Goal: Navigation & Orientation: Find specific page/section

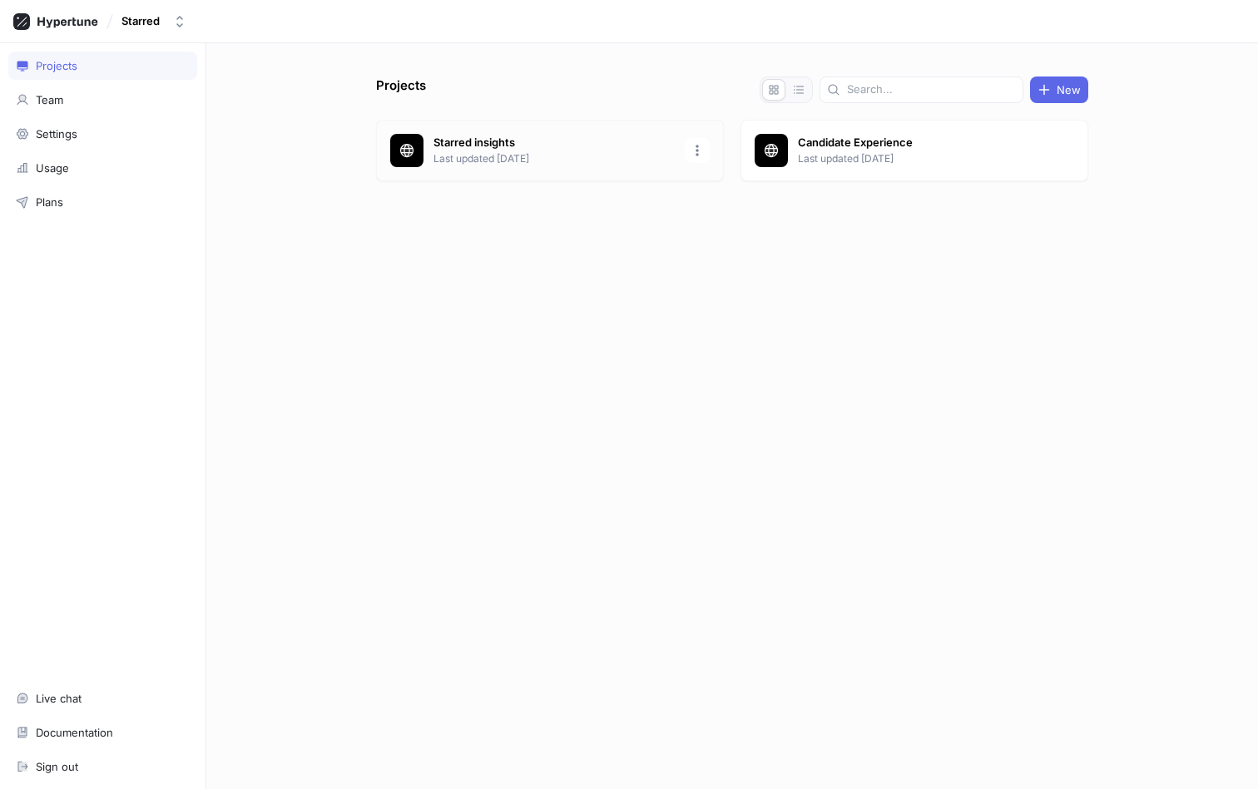
click at [496, 143] on p "Starred insights" at bounding box center [553, 143] width 241 height 17
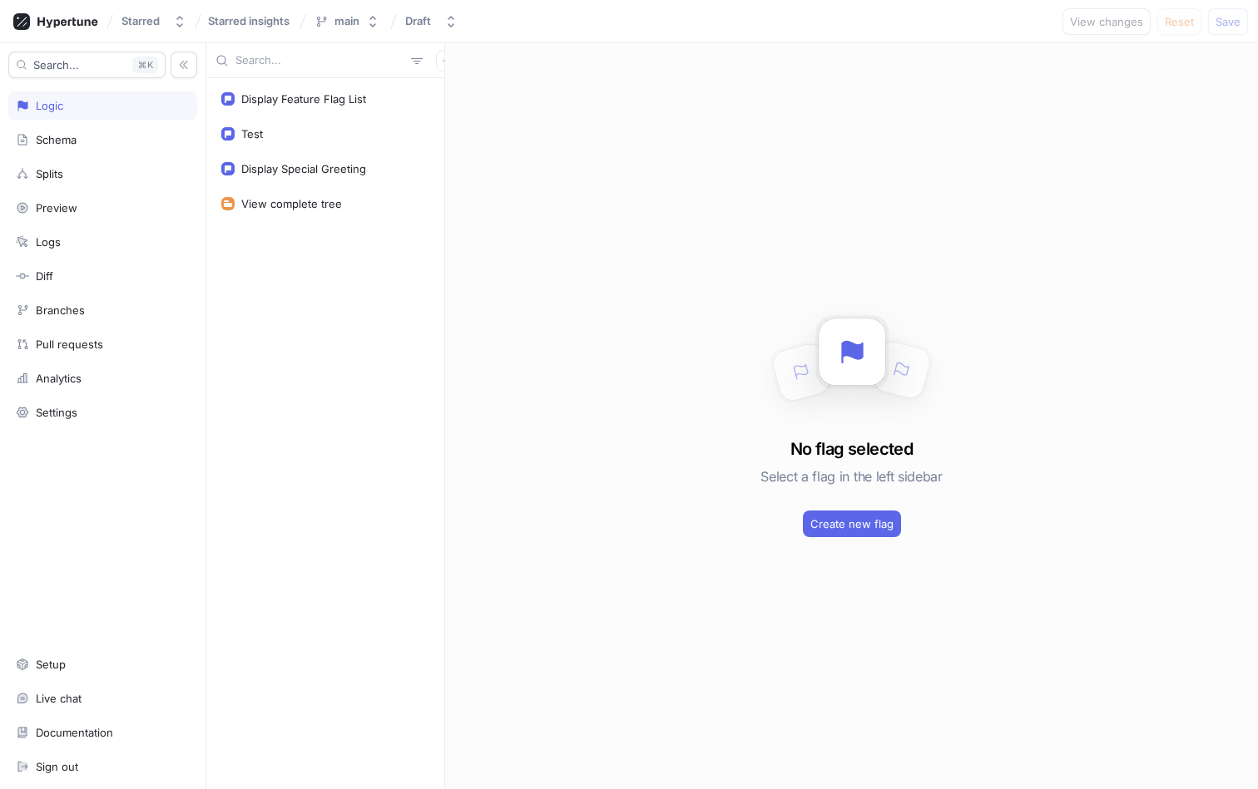
click at [94, 428] on div "Search... K Logic Schema Splits Preview Logs Diff Branches Pull requests Analyt…" at bounding box center [103, 416] width 206 height 746
click at [94, 427] on div "Search... K Logic Schema Splits Preview Logs Diff Branches Pull requests Analyt…" at bounding box center [103, 416] width 206 height 746
click at [94, 425] on div "Settings" at bounding box center [102, 412] width 189 height 28
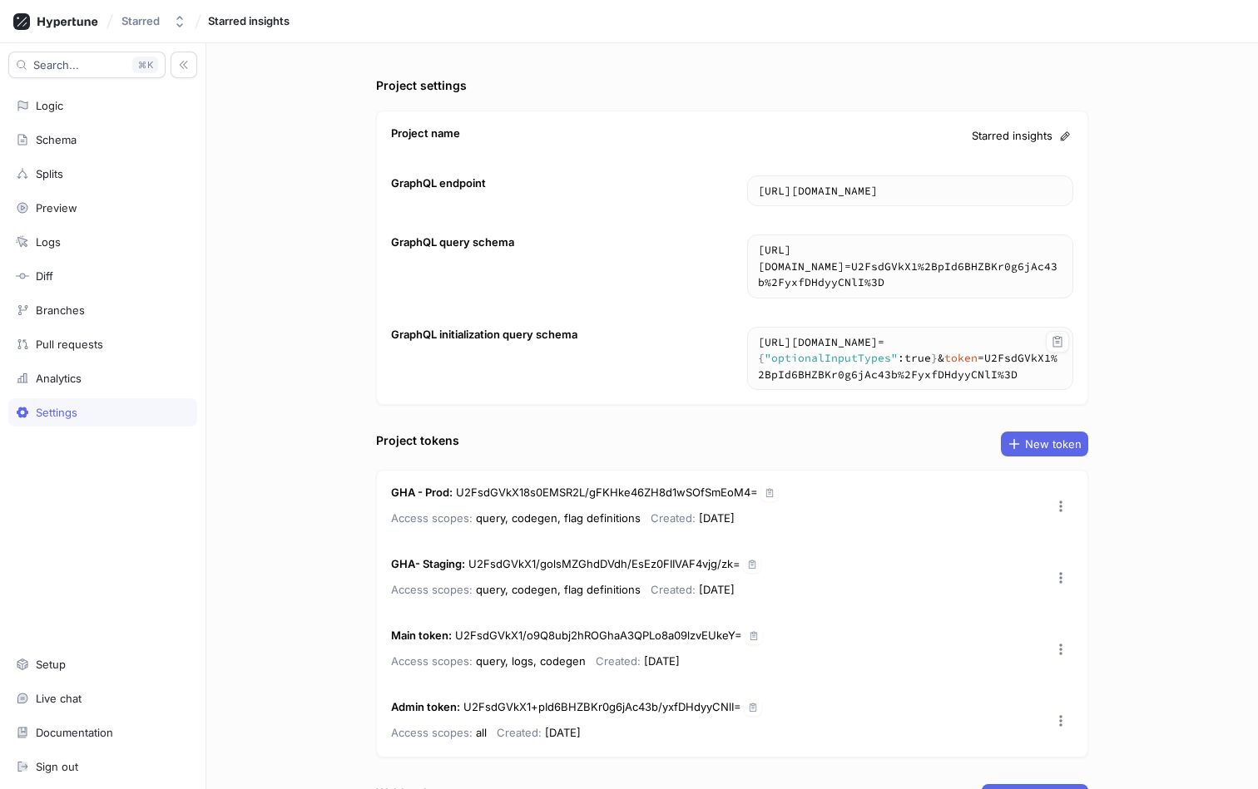
scroll to position [192, 0]
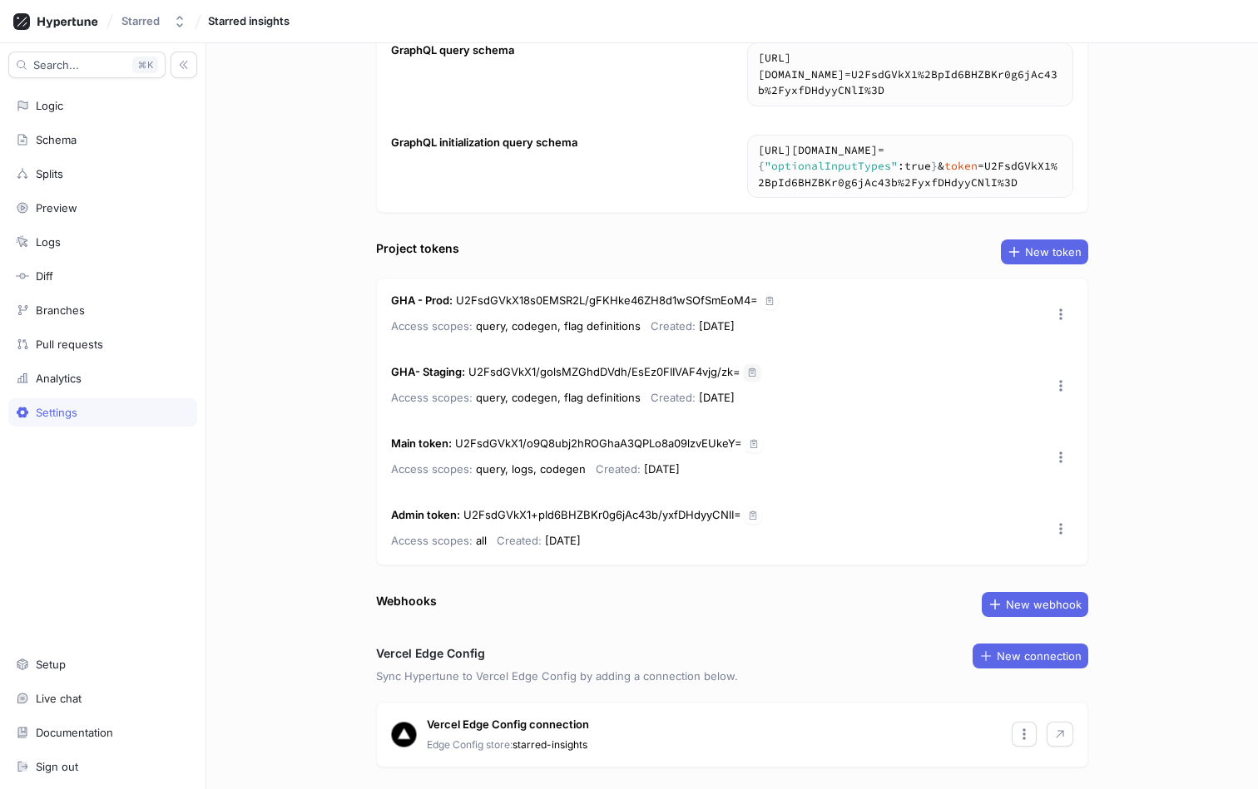
click at [747, 368] on icon "button" at bounding box center [752, 373] width 10 height 10
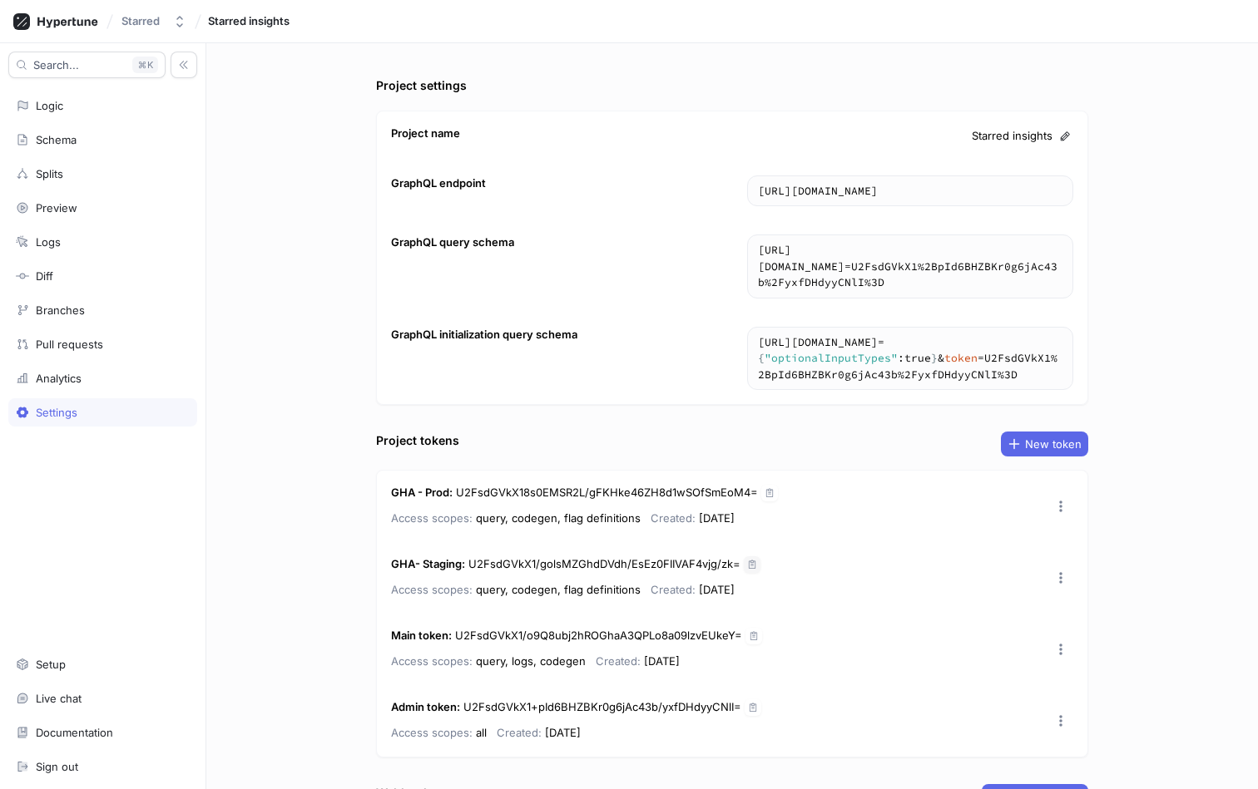
click at [247, 35] on div "Starred Starred insights" at bounding box center [629, 21] width 1258 height 43
click at [164, 18] on div "Starred" at bounding box center [143, 21] width 45 height 14
click at [180, 166] on span "Justas S" at bounding box center [224, 168] width 151 height 14
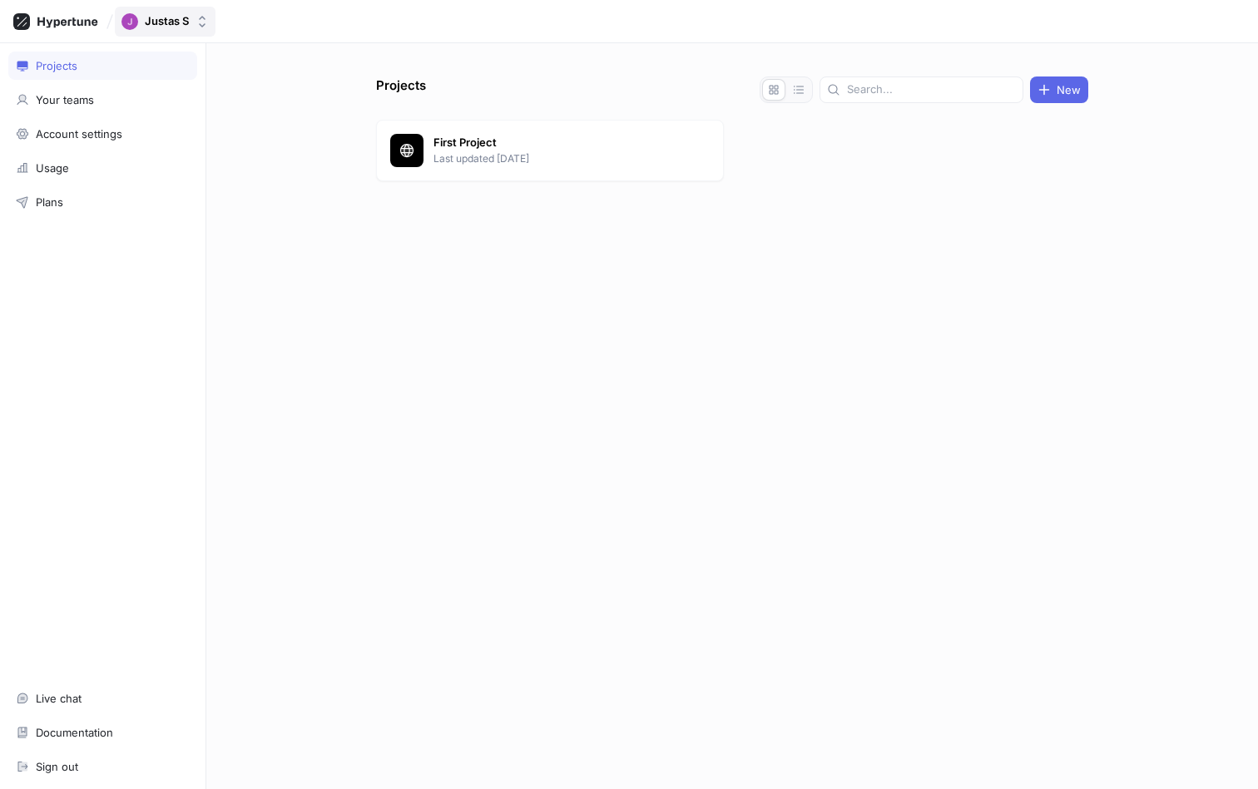
click at [167, 26] on div "Justas S" at bounding box center [167, 21] width 44 height 14
click at [171, 116] on span "Starred" at bounding box center [224, 115] width 151 height 14
click at [849, 156] on p "Last updated [DATE]" at bounding box center [918, 158] width 241 height 15
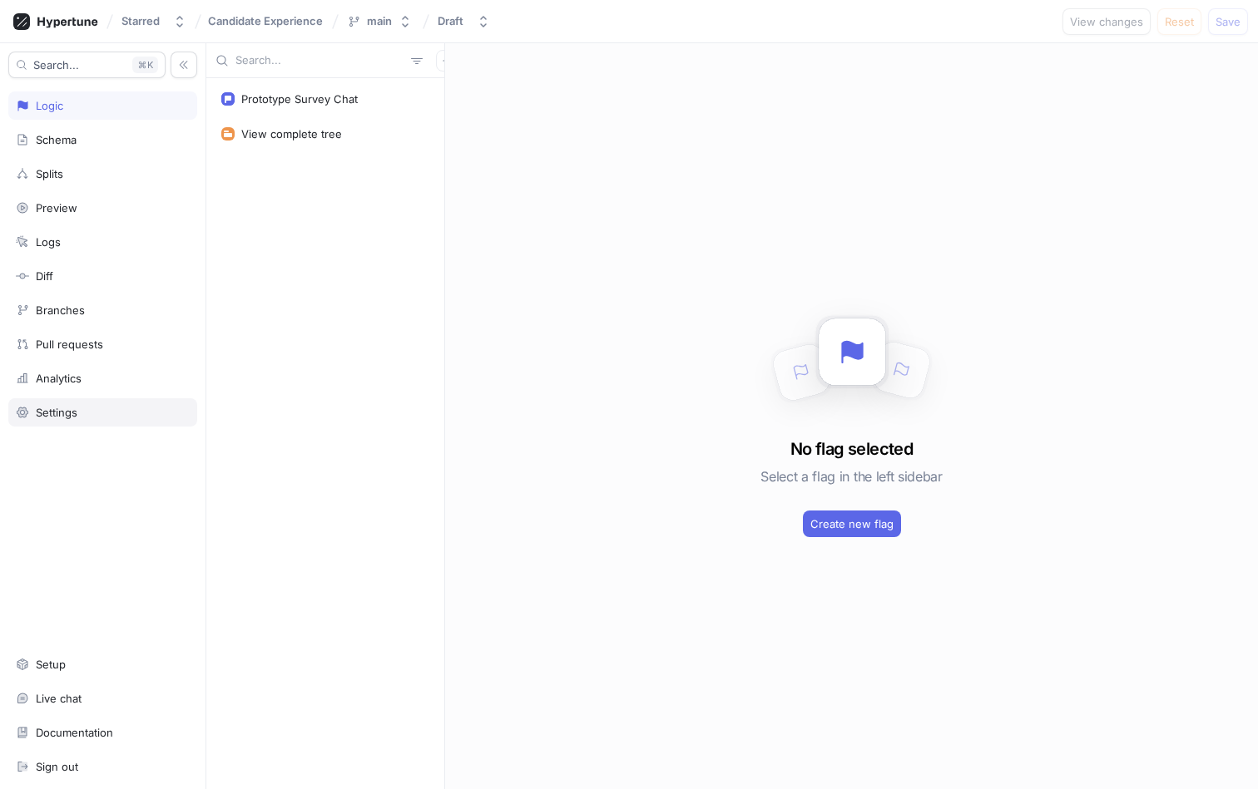
click at [41, 408] on div "Settings" at bounding box center [57, 412] width 42 height 13
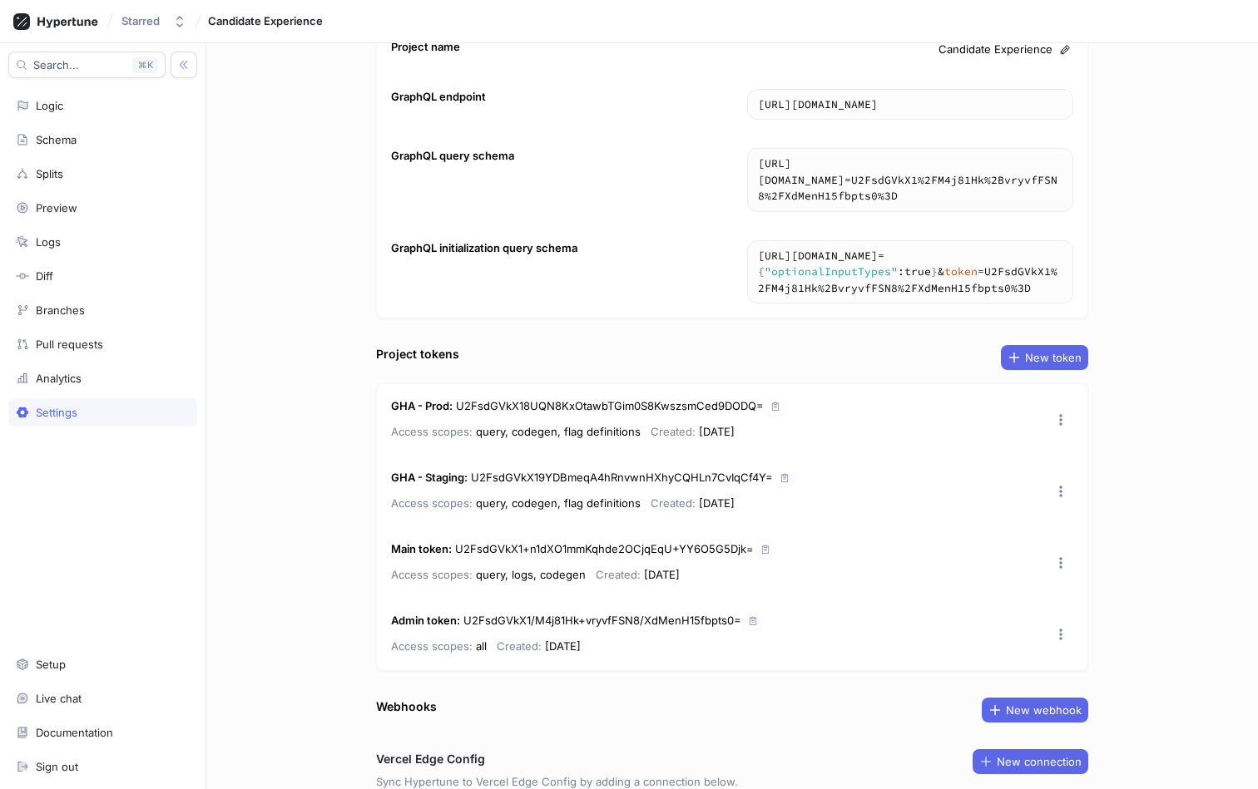
scroll to position [108, 0]
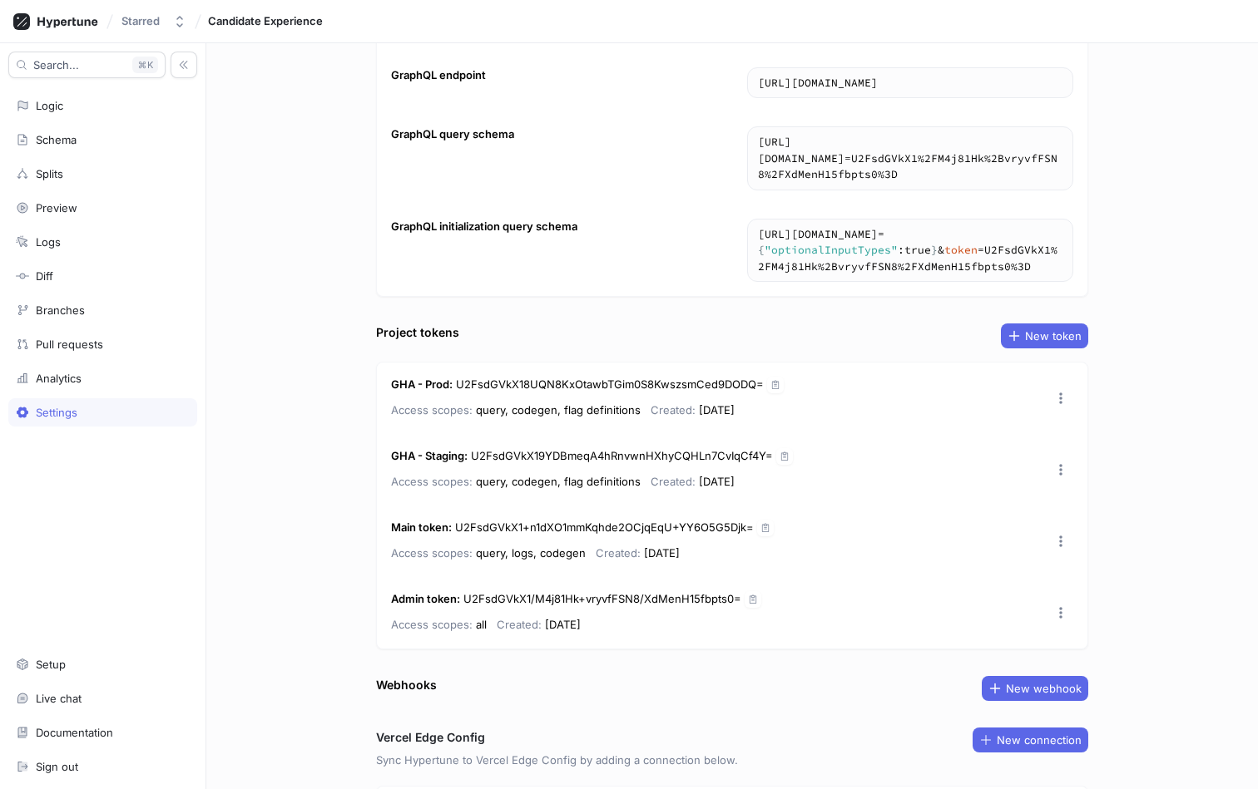
click at [779, 465] on div "GHA - Staging : U2FsdGVkX19YDBmeqA4hRnvwnHXhyCQHLn7CvIqCf4Y= Access scopes: que…" at bounding box center [592, 469] width 402 height 43
click at [780, 456] on icon "button" at bounding box center [784, 457] width 10 height 10
click at [641, 297] on div "Project settings Project name Candidate Experience GraphQL endpoint [URL][DOMAI…" at bounding box center [731, 324] width 725 height 713
